Goal: Information Seeking & Learning: Understand process/instructions

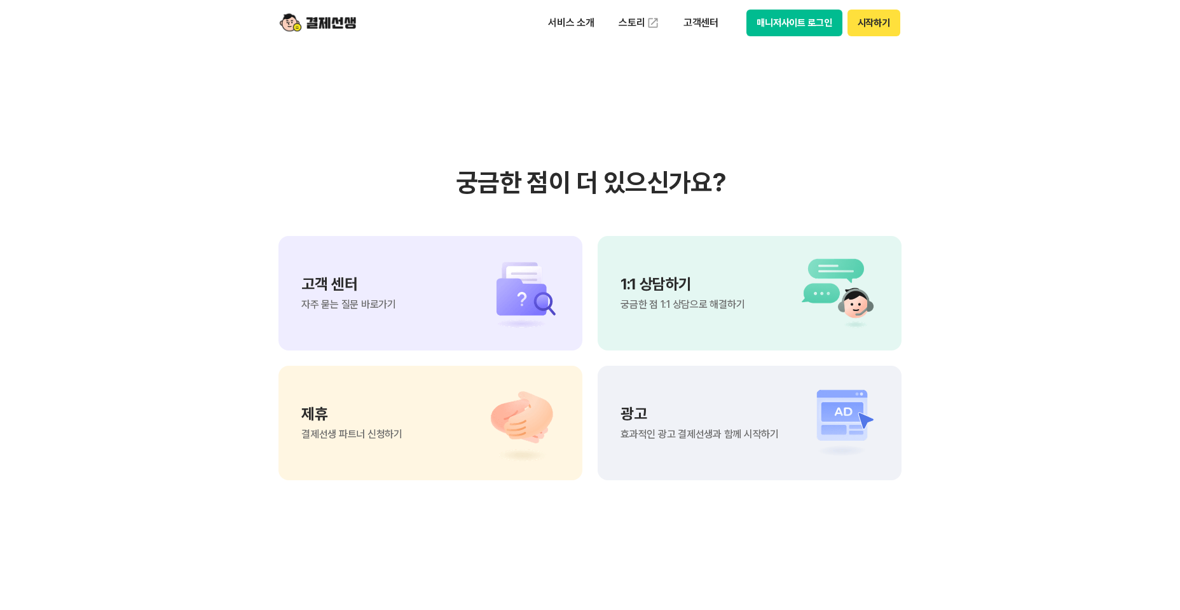
scroll to position [10544, 0]
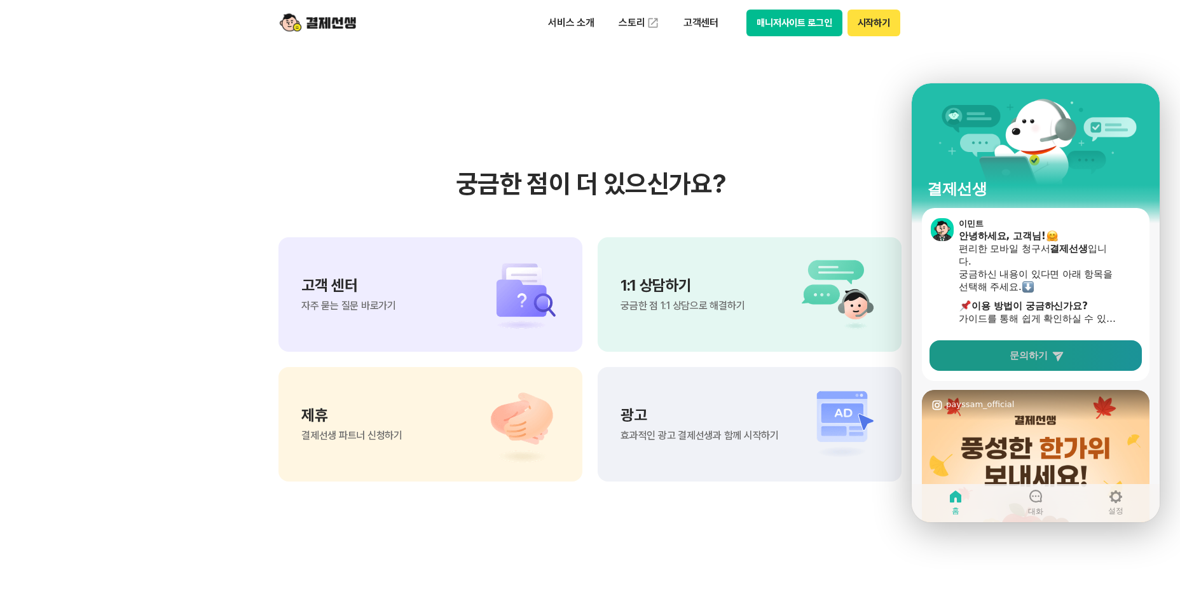
click at [1038, 360] on span "문의하기" at bounding box center [1029, 355] width 38 height 13
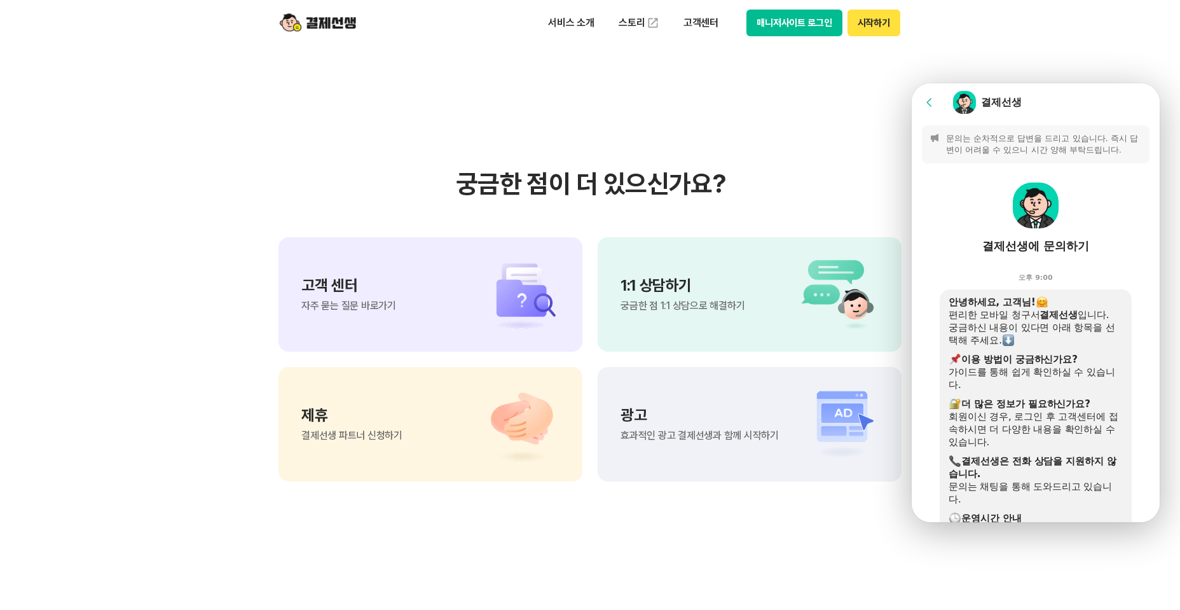
scroll to position [374, 0]
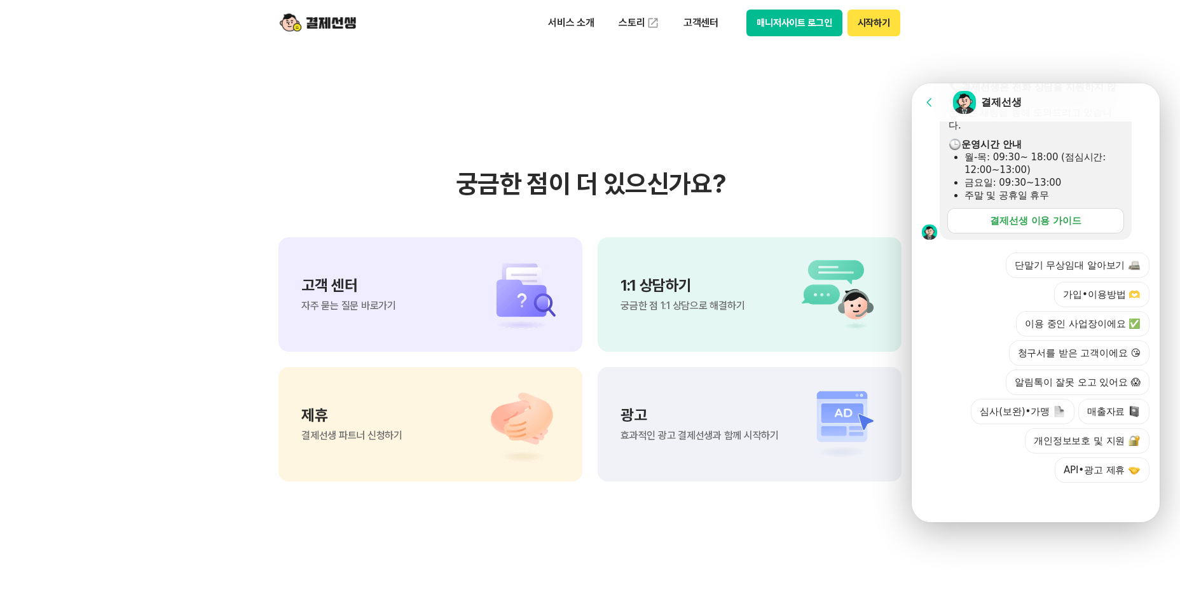
click at [1078, 216] on link "결제선생 이용 가이드" at bounding box center [1035, 220] width 177 height 25
click at [508, 295] on img at bounding box center [514, 294] width 89 height 76
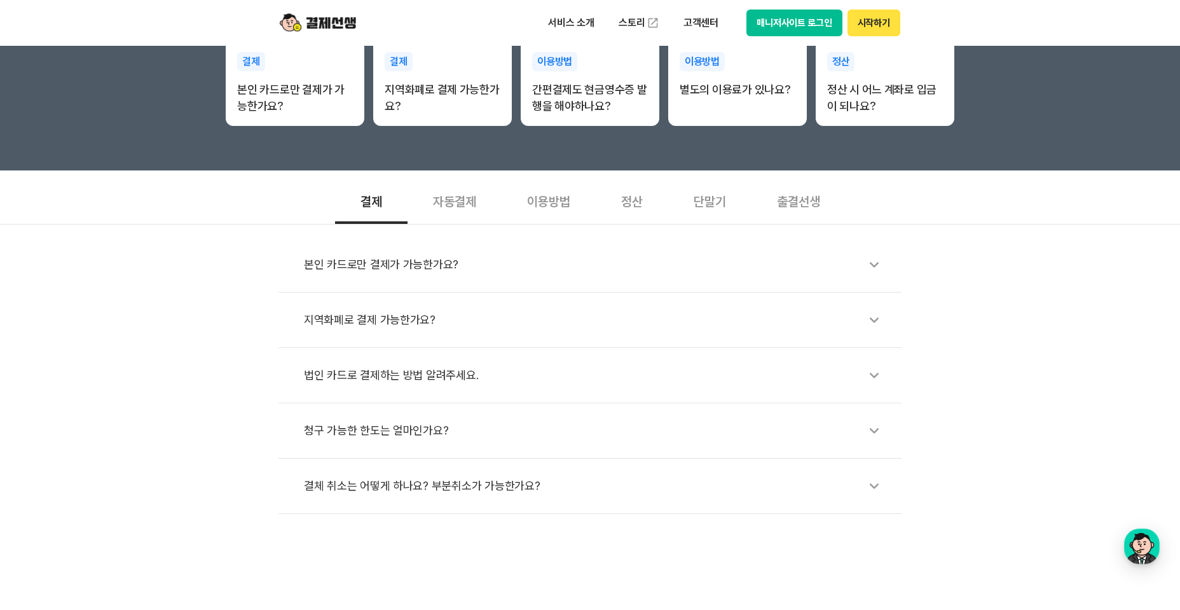
scroll to position [303, 0]
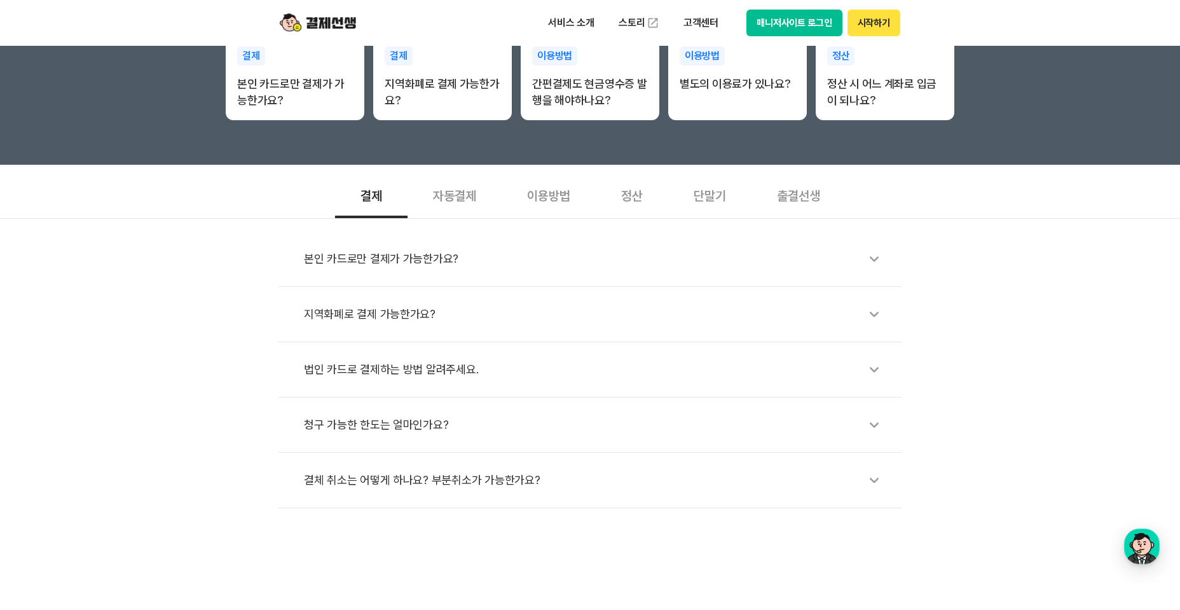
click at [798, 251] on div "본인 카드로만 결제가 가능한가요?" at bounding box center [596, 258] width 585 height 29
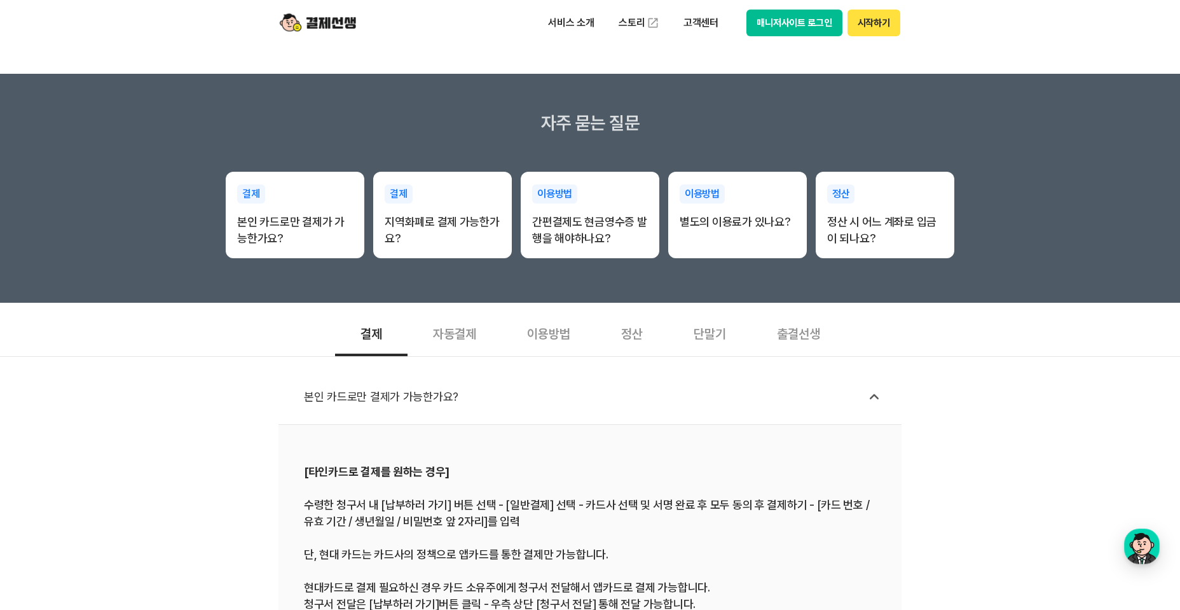
scroll to position [136, 0]
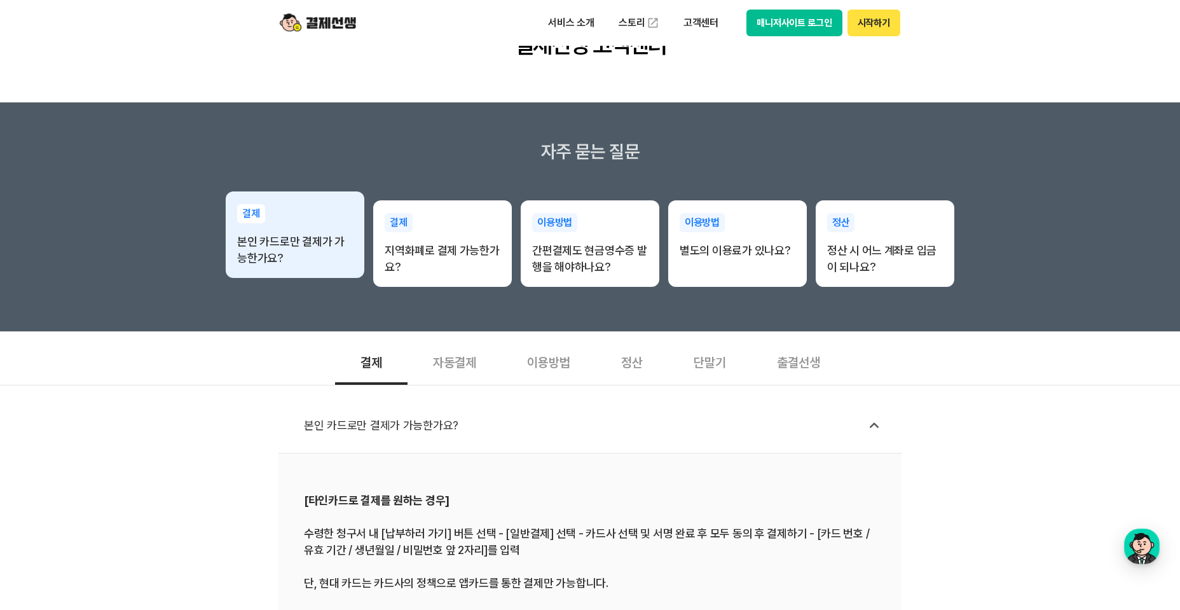
click at [310, 237] on p "본인 카드로만 결제가 가능한가요?" at bounding box center [295, 249] width 116 height 33
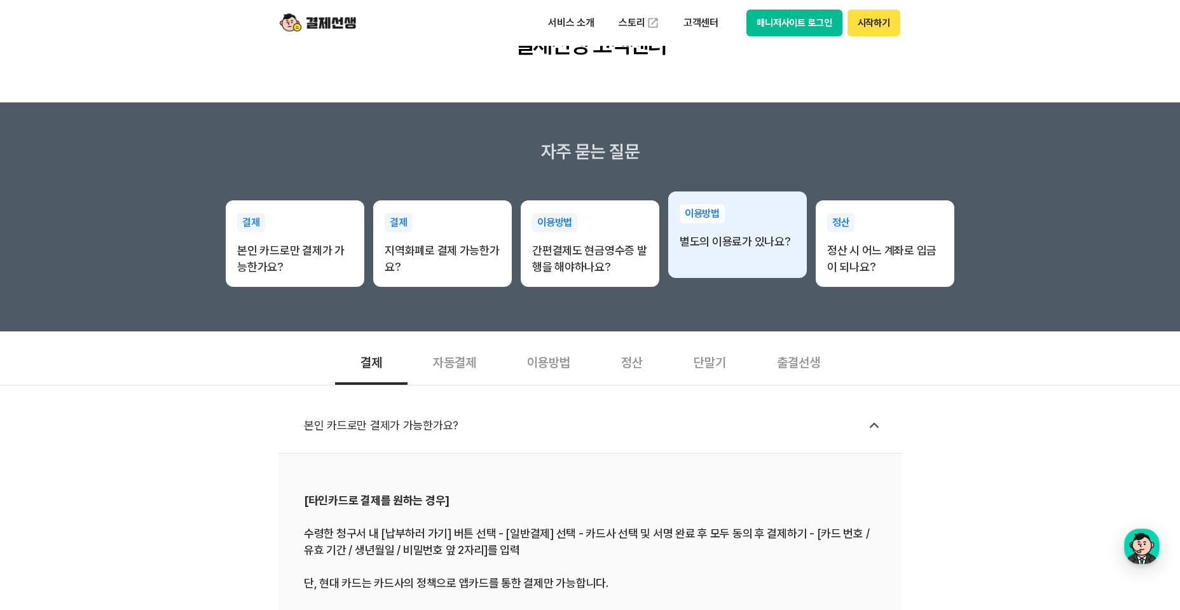
scroll to position [0, 0]
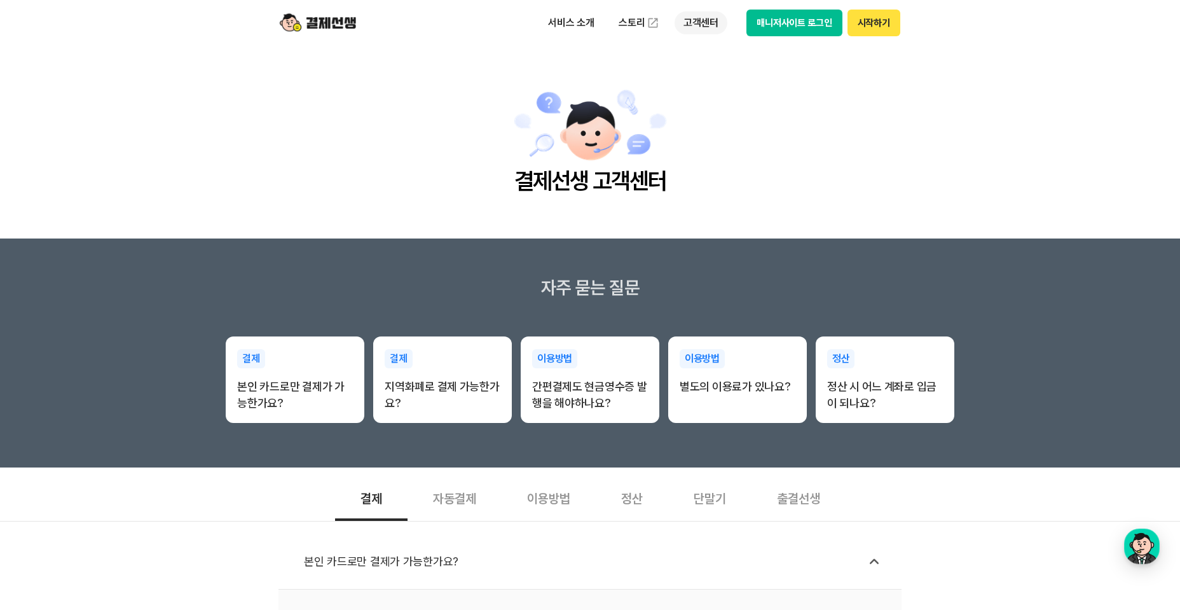
click at [701, 19] on p "고객센터" at bounding box center [701, 22] width 53 height 23
click at [711, 79] on link "자주 묻는 질문" at bounding box center [728, 74] width 107 height 25
click at [706, 24] on p "고객센터" at bounding box center [701, 22] width 53 height 23
click at [708, 105] on link "이용 가이드" at bounding box center [728, 102] width 107 height 28
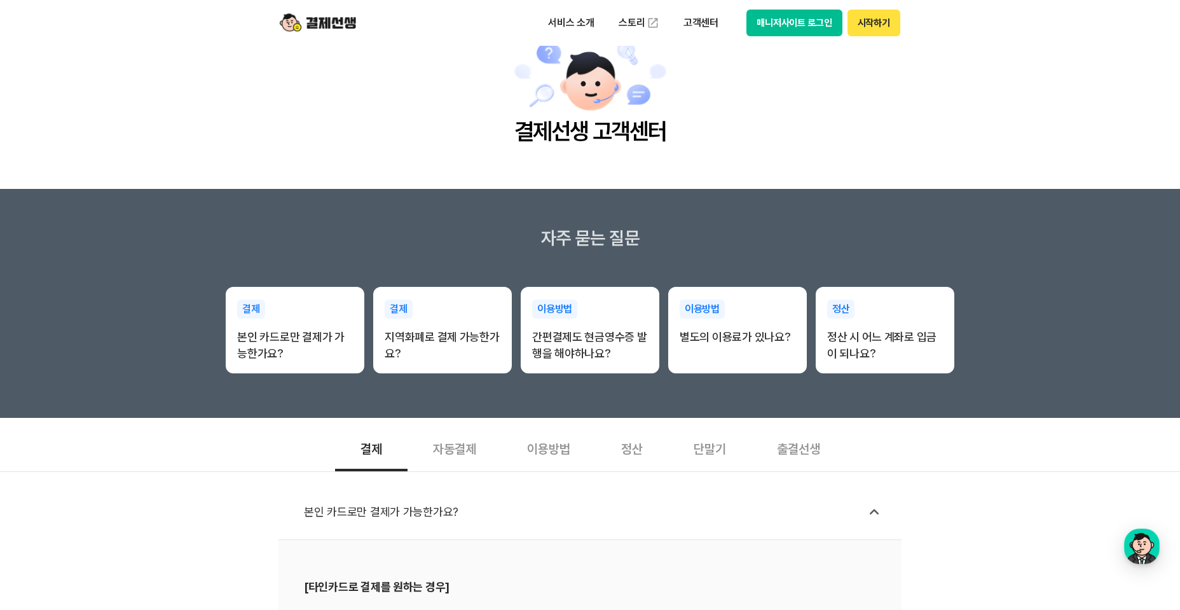
scroll to position [51, 0]
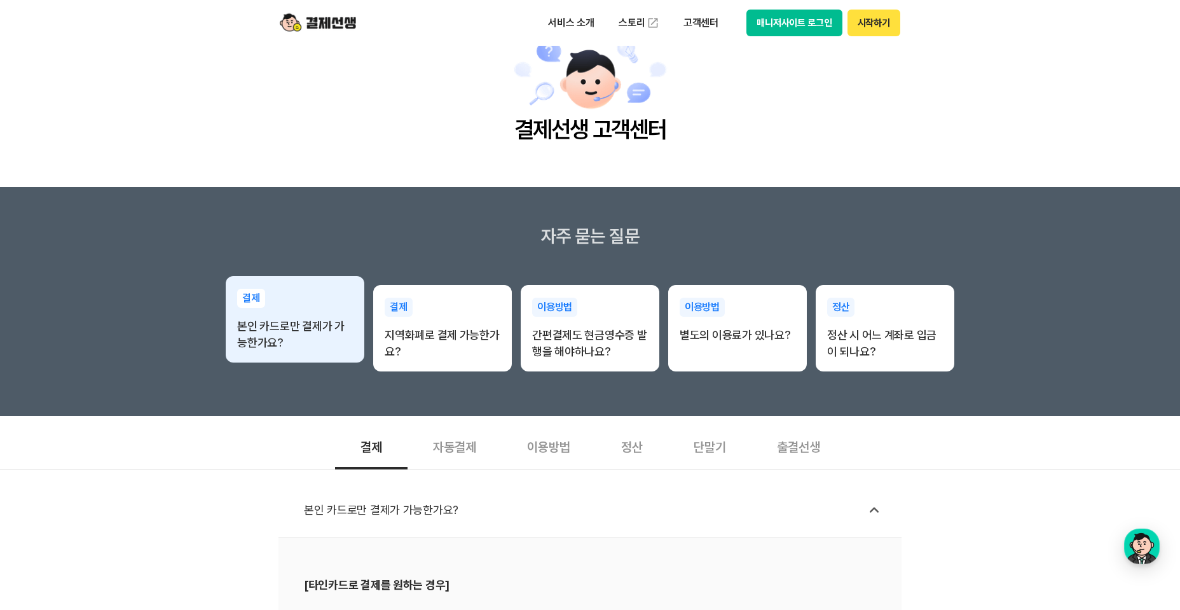
click at [313, 324] on p "본인 카드로만 결제가 가능한가요?" at bounding box center [295, 334] width 116 height 33
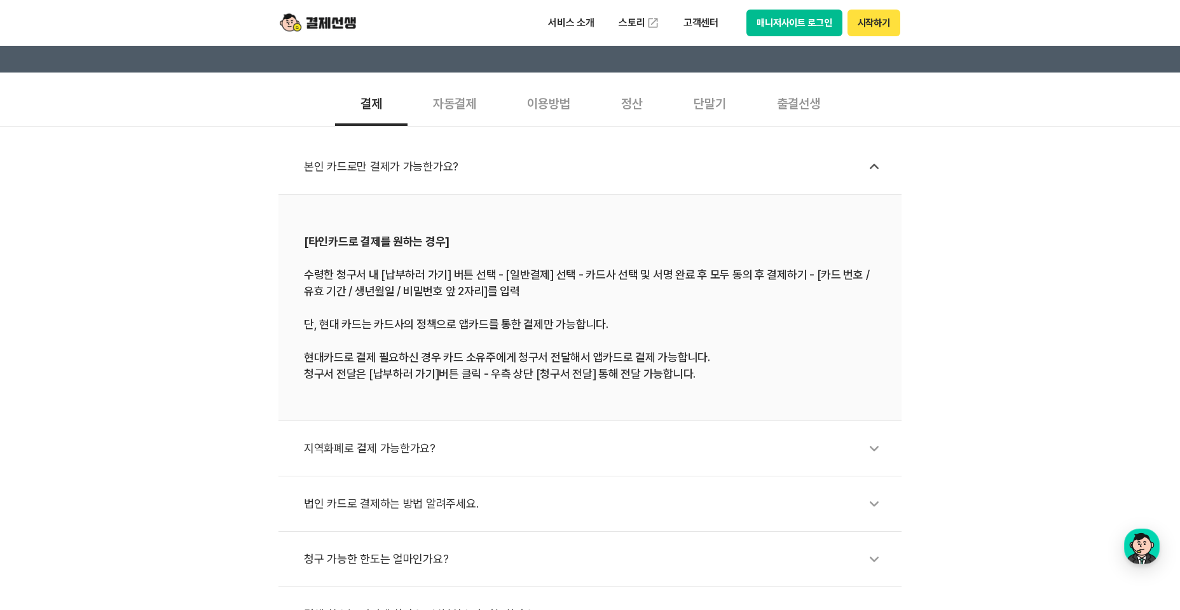
scroll to position [404, 0]
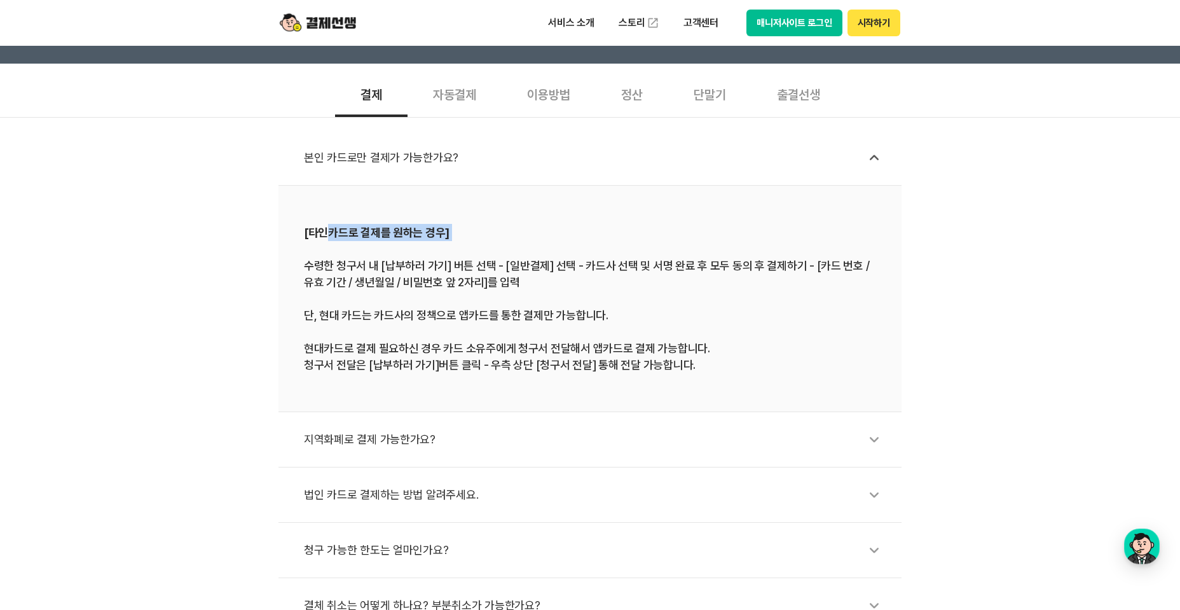
drag, startPoint x: 324, startPoint y: 233, endPoint x: 456, endPoint y: 256, distance: 134.7
click at [456, 256] on div "[타인카드로 결제를 원하는 경우] 수령한 청구서 내 [납부하러 가기] 버튼 선택 - [일반결제] 선택 - 카드사 선택 및 서명 완료 후 모두 …" at bounding box center [590, 298] width 572 height 149
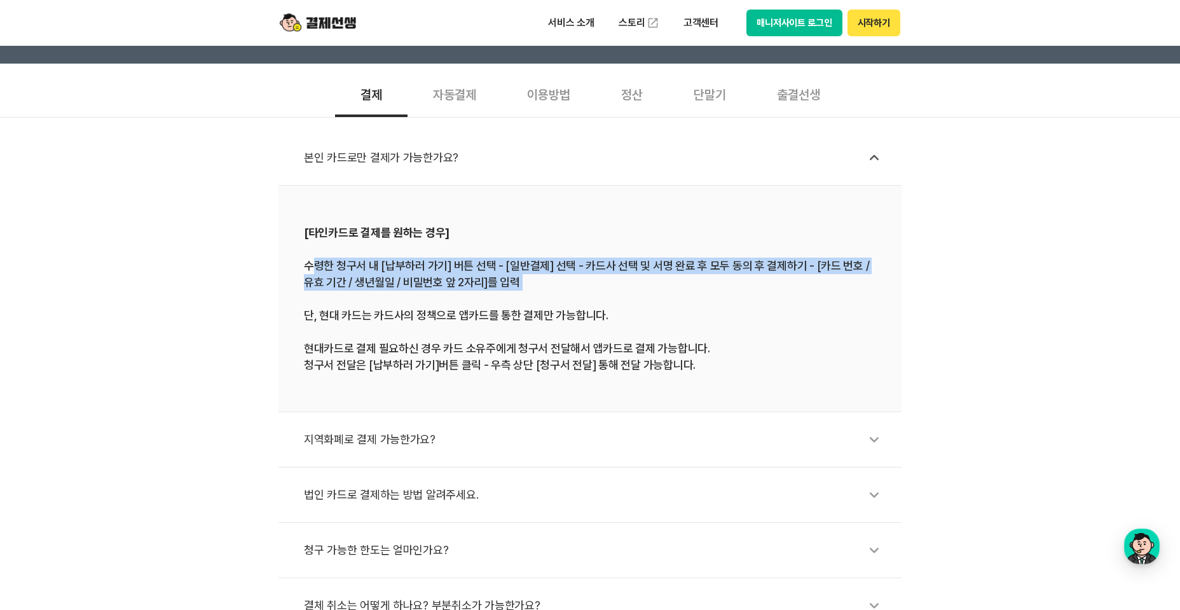
drag, startPoint x: 311, startPoint y: 266, endPoint x: 516, endPoint y: 297, distance: 207.0
click at [516, 297] on div "[타인카드로 결제를 원하는 경우] 수령한 청구서 내 [납부하러 가기] 버튼 선택 - [일반결제] 선택 - 카드사 선택 및 서명 완료 후 모두 …" at bounding box center [590, 298] width 572 height 149
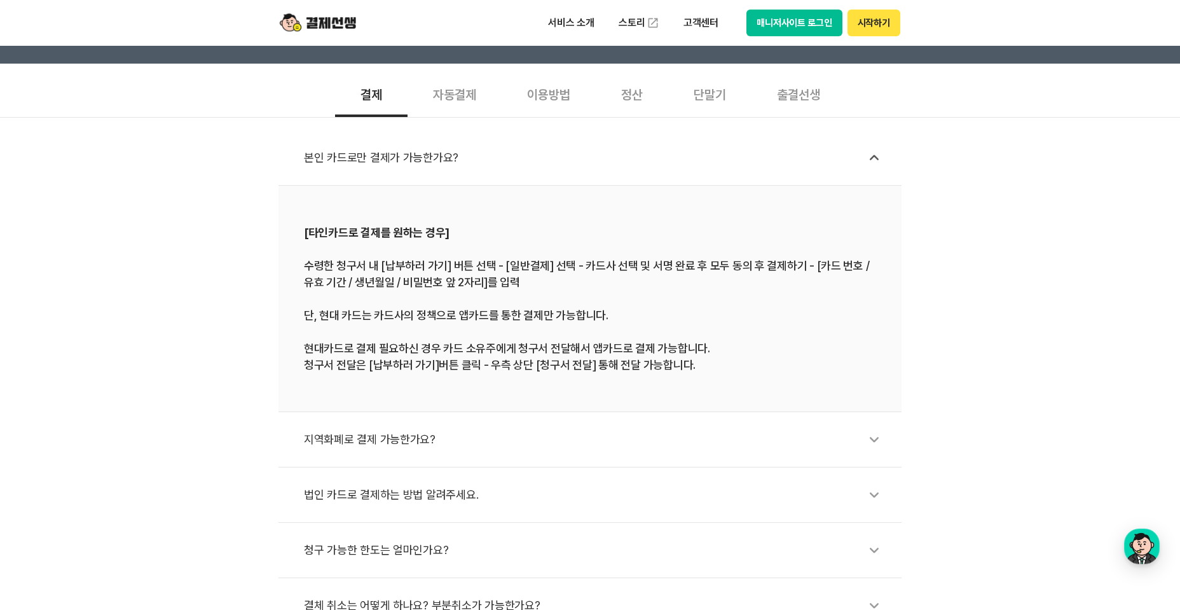
click at [467, 314] on div "[타인카드로 결제를 원하는 경우] 수령한 청구서 내 [납부하러 가기] 버튼 선택 - [일반결제] 선택 - 카드사 선택 및 서명 완료 후 모두 …" at bounding box center [590, 298] width 572 height 149
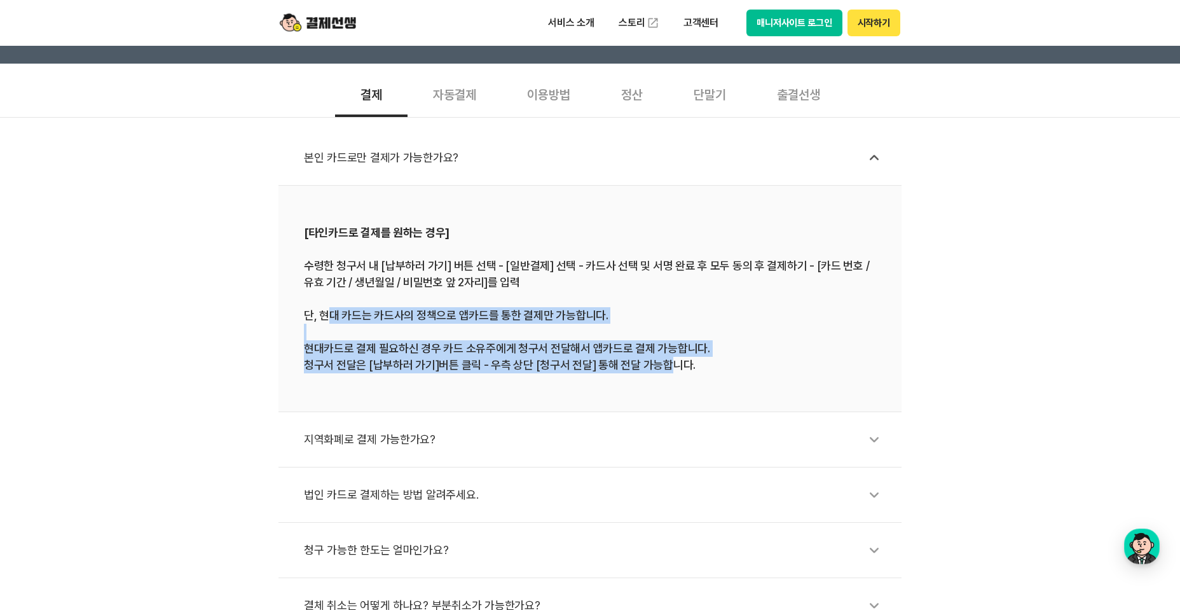
drag, startPoint x: 325, startPoint y: 317, endPoint x: 674, endPoint y: 392, distance: 357.0
click at [674, 392] on li "[타인카드로 결제를 원하는 경우] 수령한 청구서 내 [납부하러 가기] 버튼 선택 - [일반결제] 선택 - 카드사 선택 및 서명 완료 후 모두 …" at bounding box center [589, 299] width 623 height 226
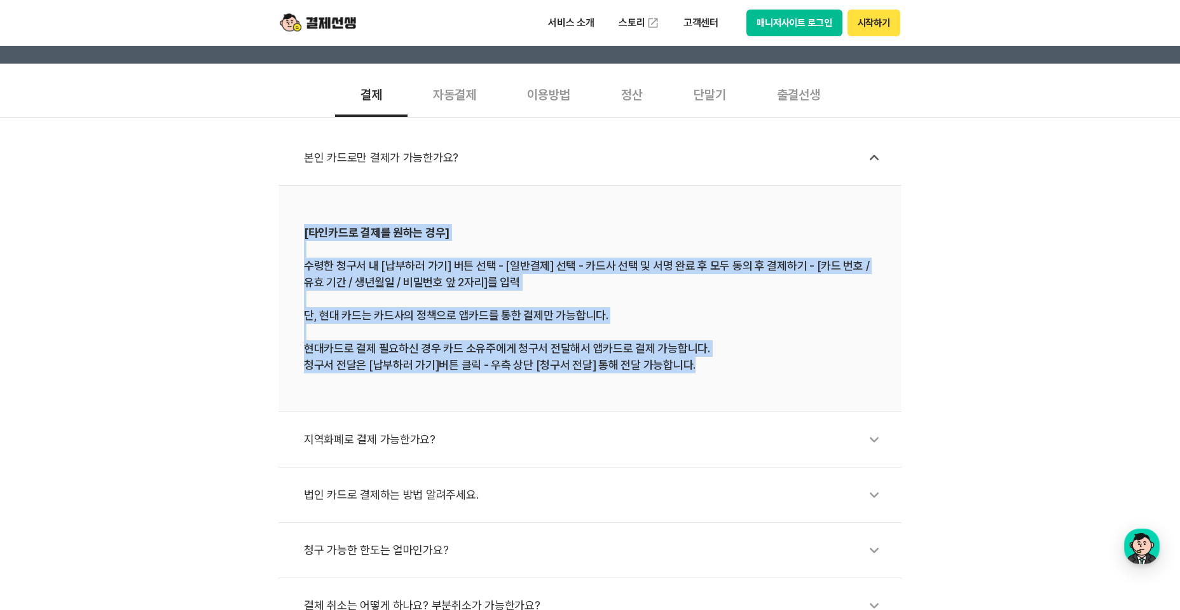
drag, startPoint x: 708, startPoint y: 370, endPoint x: 306, endPoint y: 226, distance: 426.7
click at [306, 226] on div "[타인카드로 결제를 원하는 경우] 수령한 청구서 내 [납부하러 가기] 버튼 선택 - [일반결제] 선택 - 카드사 선택 및 서명 완료 후 모두 …" at bounding box center [590, 298] width 572 height 149
click at [306, 226] on b "[타인카드로 결제를 원하는 경우]" at bounding box center [377, 232] width 146 height 13
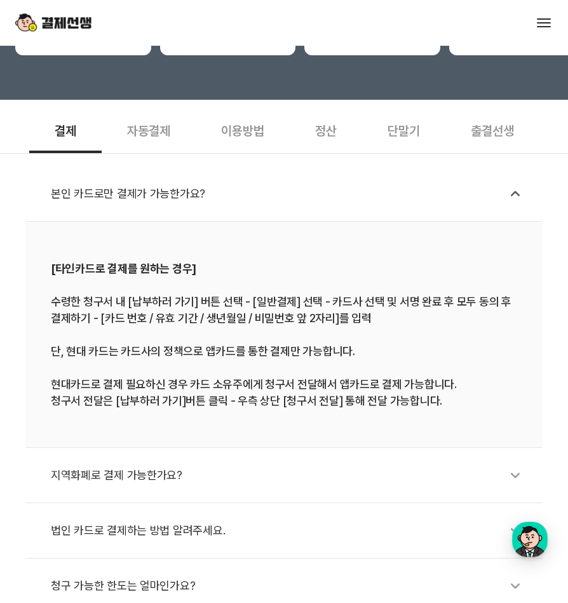
scroll to position [149, 0]
